Goal: Transaction & Acquisition: Book appointment/travel/reservation

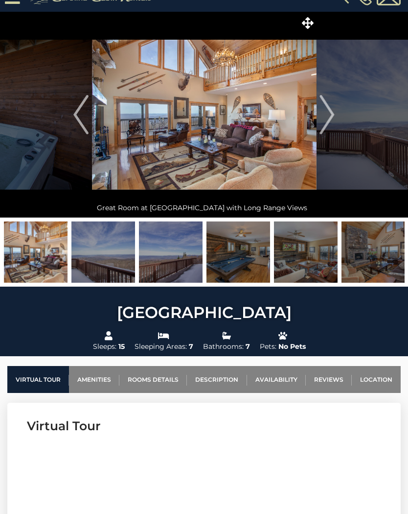
click at [156, 380] on link "Rooms Details" at bounding box center [153, 379] width 68 height 27
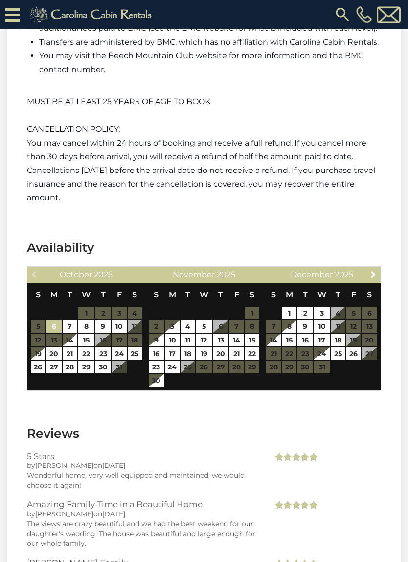
scroll to position [2134, 0]
click at [312, 377] on table "S M T W T F S 1 2 3 4 5 6 7 8 9 10 11 12 13 14 15 16 17 18 19 20 21 22 23 24 25…" at bounding box center [322, 333] width 112 height 100
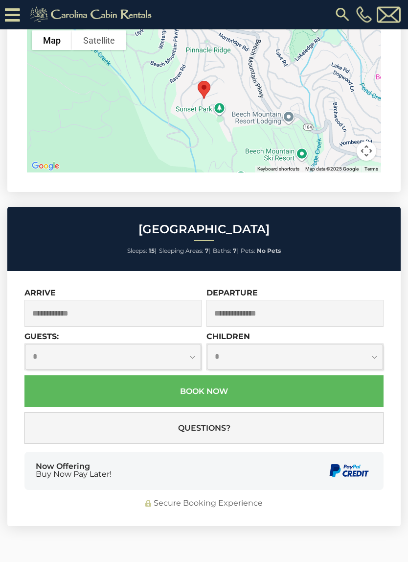
scroll to position [2890, 0]
click at [140, 327] on input "text" at bounding box center [112, 313] width 177 height 27
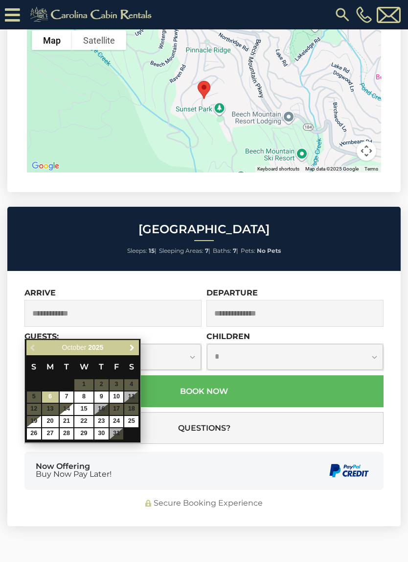
click at [133, 346] on span "Next" at bounding box center [132, 348] width 8 height 8
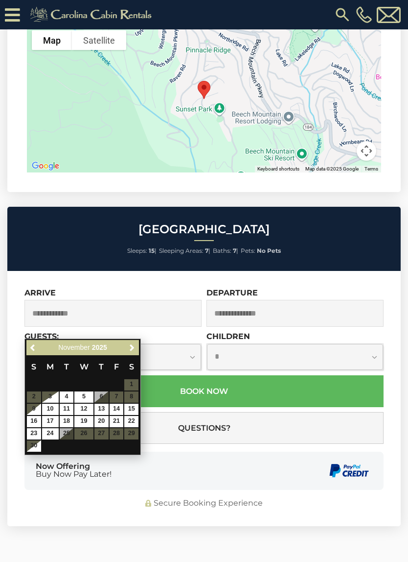
click at [129, 349] on span "Next" at bounding box center [132, 348] width 8 height 8
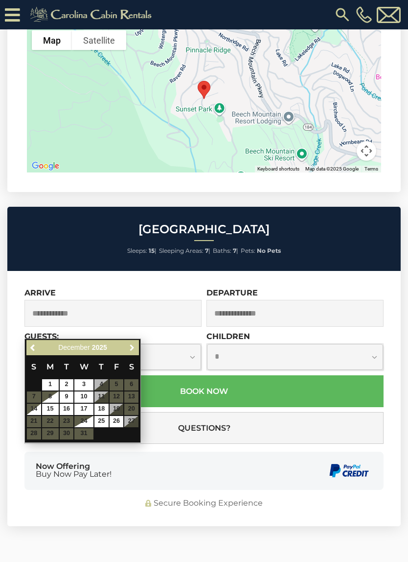
click at [130, 346] on span "Next" at bounding box center [132, 348] width 8 height 8
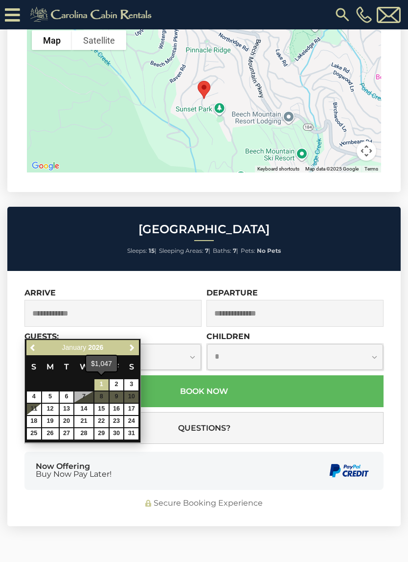
click at [105, 384] on link "1" at bounding box center [102, 384] width 14 height 11
type input "**********"
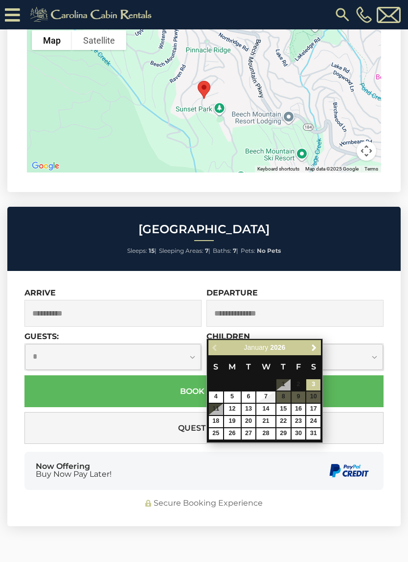
click at [352, 327] on input "text" at bounding box center [295, 313] width 177 height 27
click at [267, 396] on link "7" at bounding box center [266, 396] width 19 height 11
type input "**********"
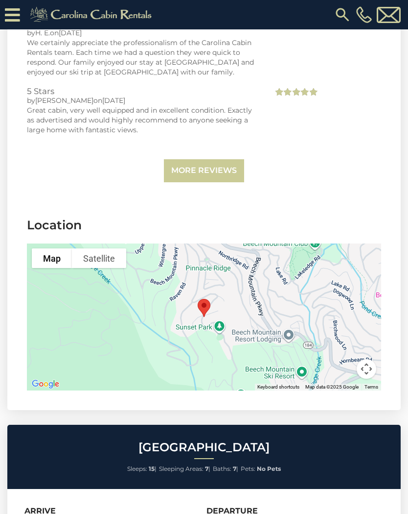
scroll to position [2671, 0]
